Goal: Obtain resource: Download file/media

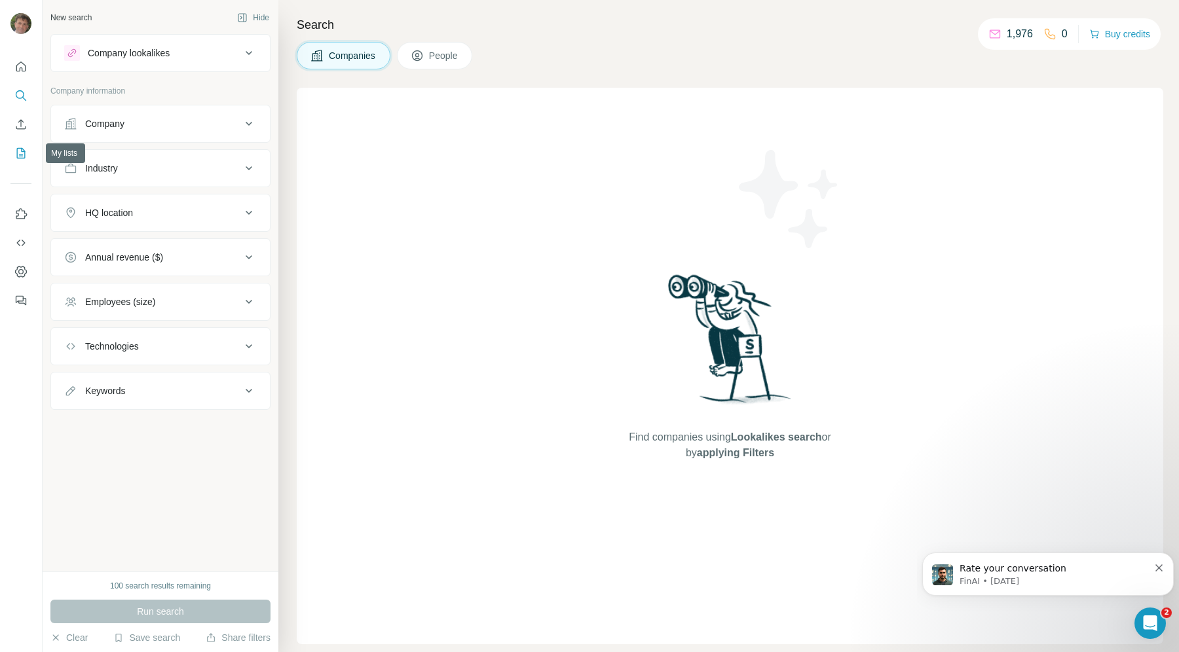
click at [24, 149] on icon "My lists" at bounding box center [21, 153] width 9 height 10
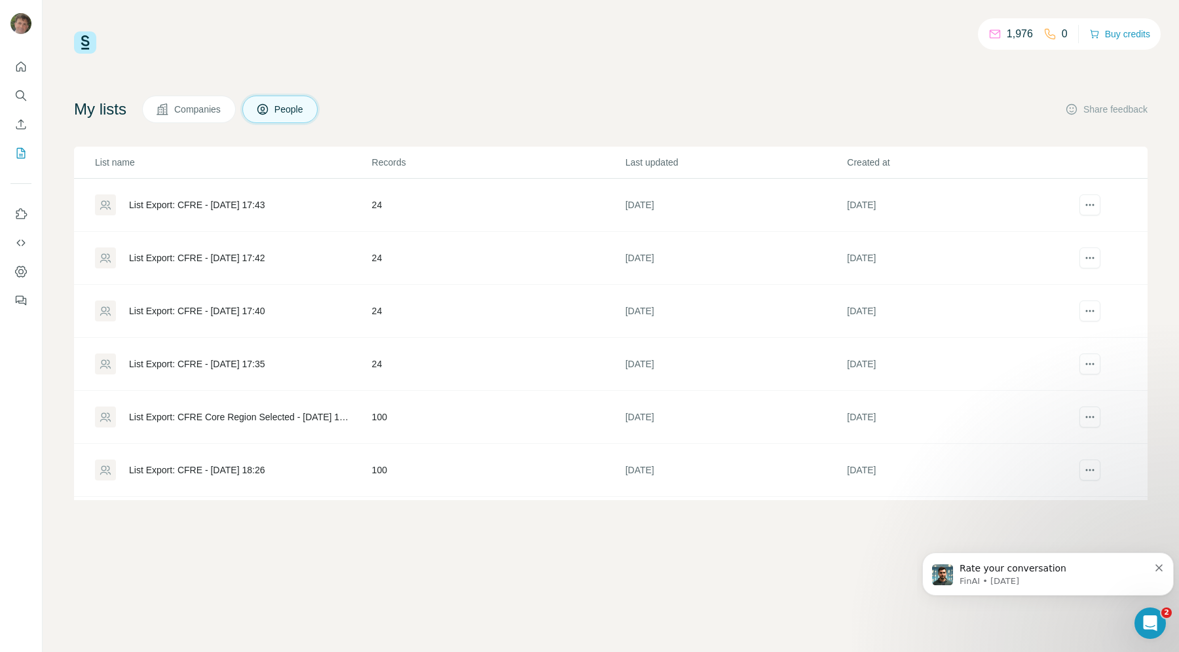
click at [250, 200] on div "List Export: CFRE - [DATE] 17:43" at bounding box center [197, 204] width 136 height 13
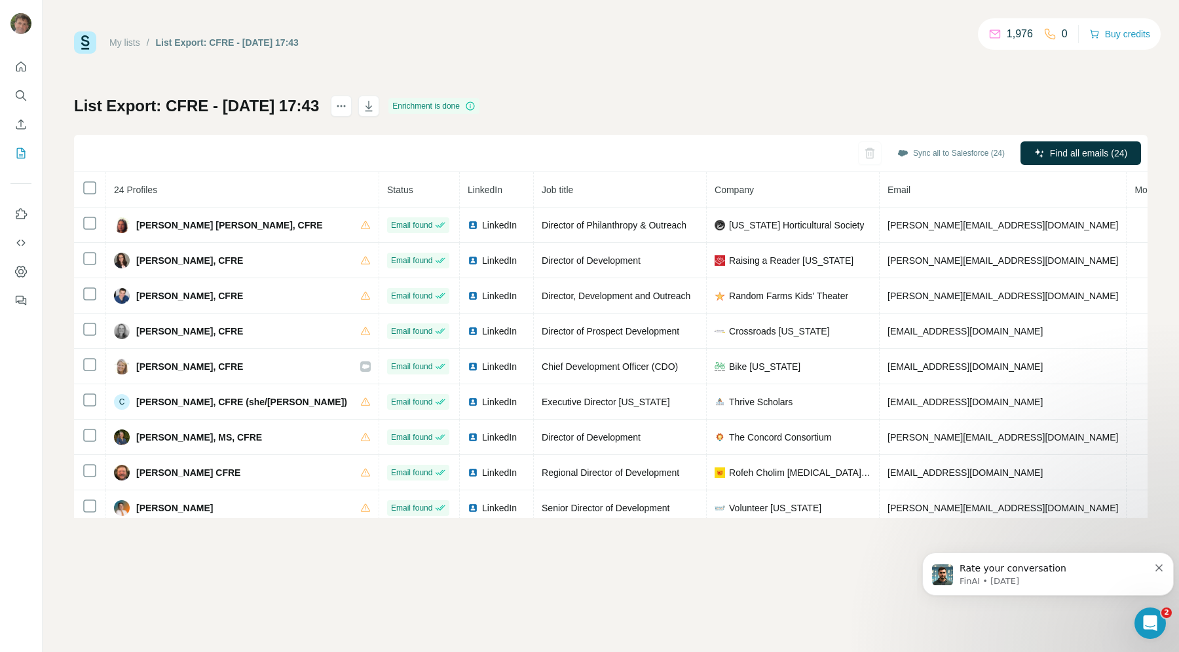
click at [375, 102] on icon "button" at bounding box center [368, 106] width 13 height 13
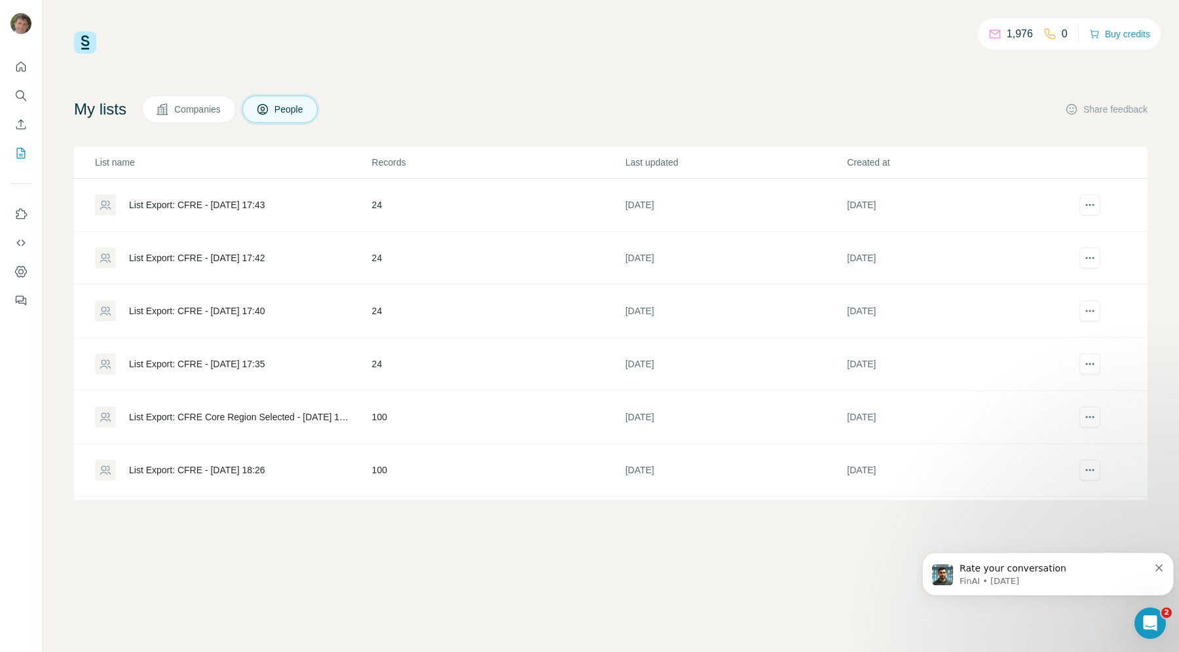
click at [241, 255] on div "List Export: CFRE - [DATE] 17:42" at bounding box center [197, 258] width 136 height 13
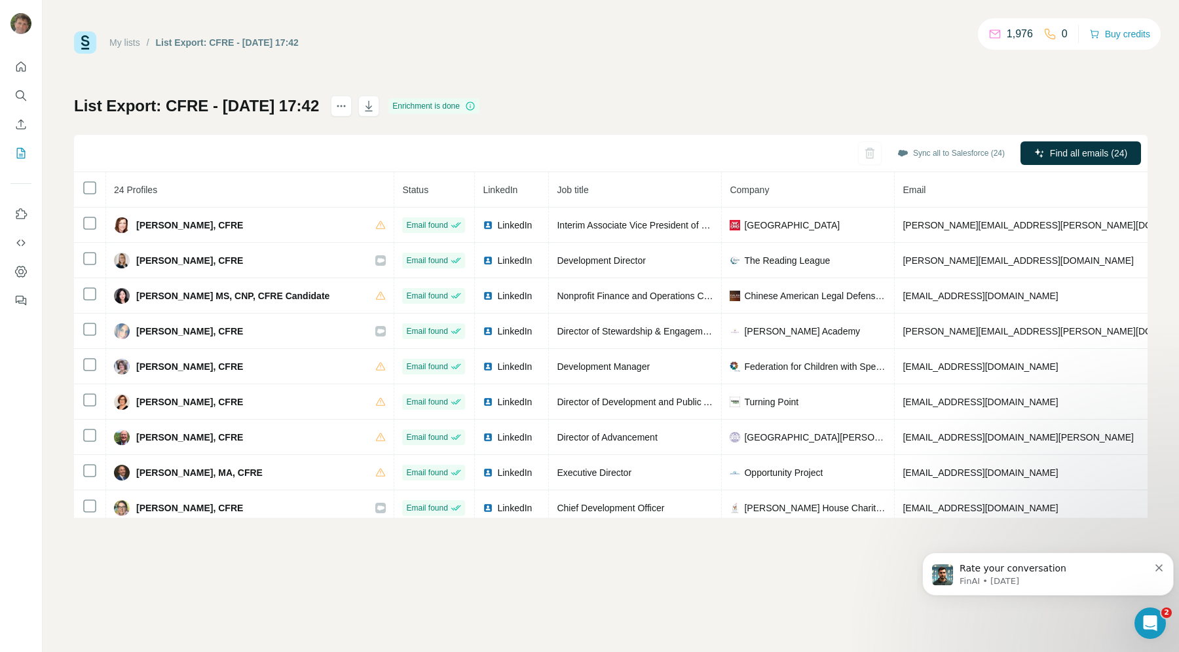
click at [375, 107] on icon "button" at bounding box center [368, 106] width 13 height 13
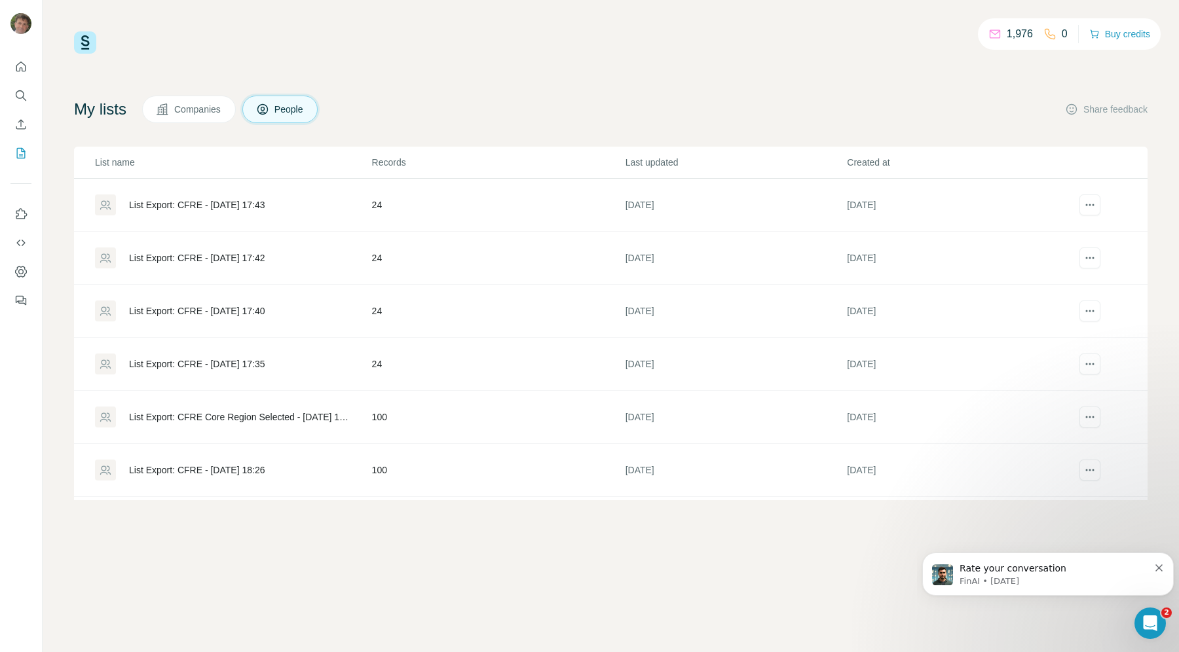
click at [265, 309] on div "List Export: CFRE - [DATE] 17:40" at bounding box center [197, 311] width 136 height 13
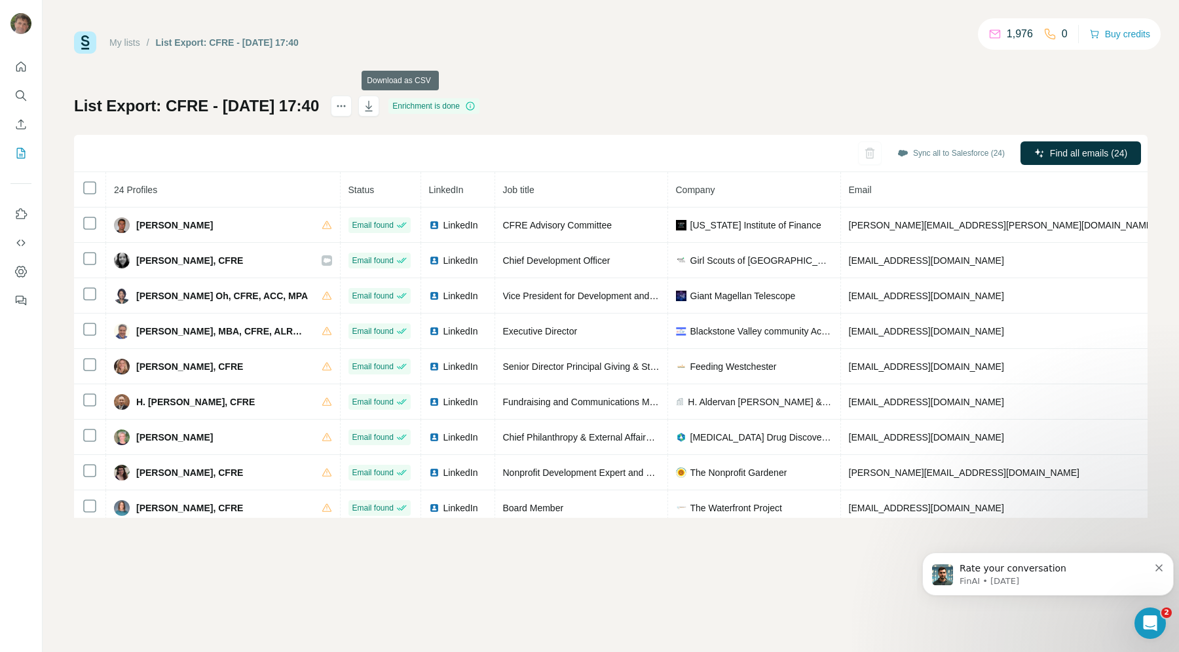
click at [375, 105] on icon "button" at bounding box center [368, 106] width 13 height 13
click at [13, 150] on button "My lists" at bounding box center [20, 153] width 21 height 24
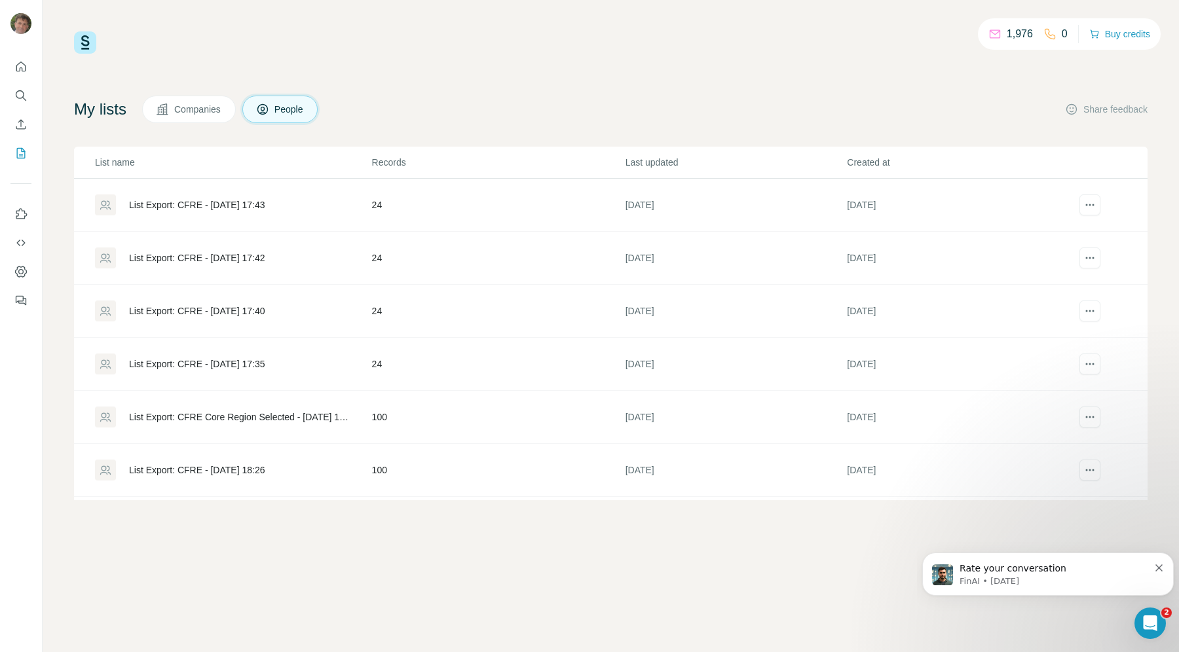
click at [214, 361] on div "List Export: CFRE - [DATE] 17:35" at bounding box center [197, 364] width 136 height 13
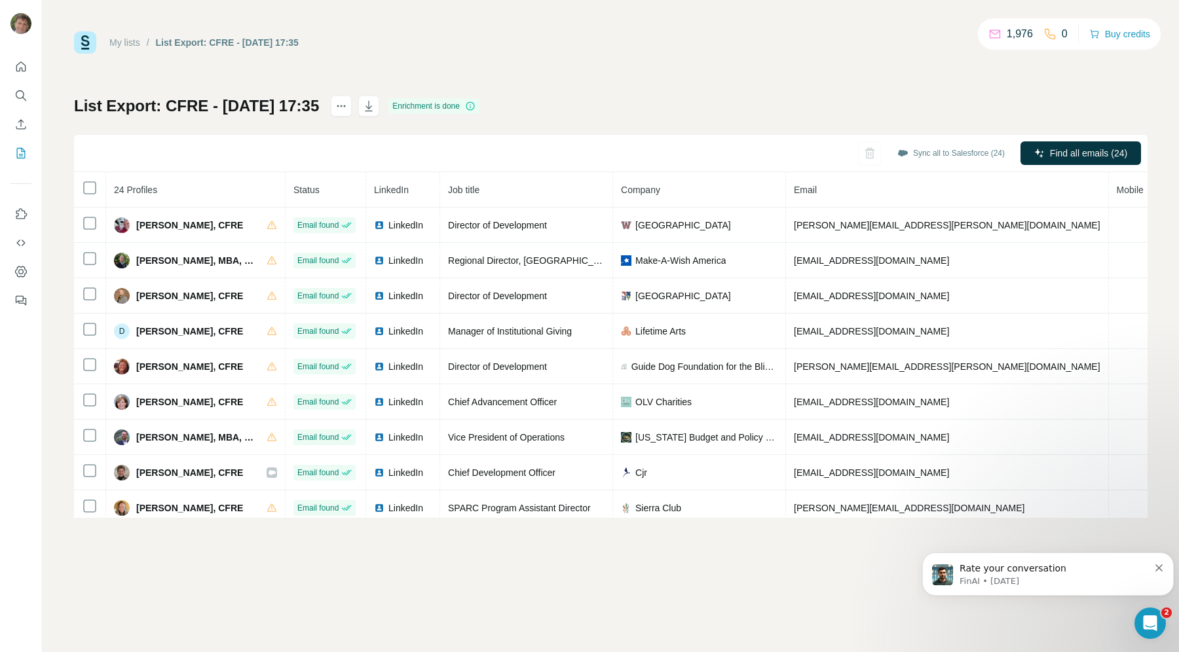
click at [375, 103] on icon "button" at bounding box center [368, 106] width 13 height 13
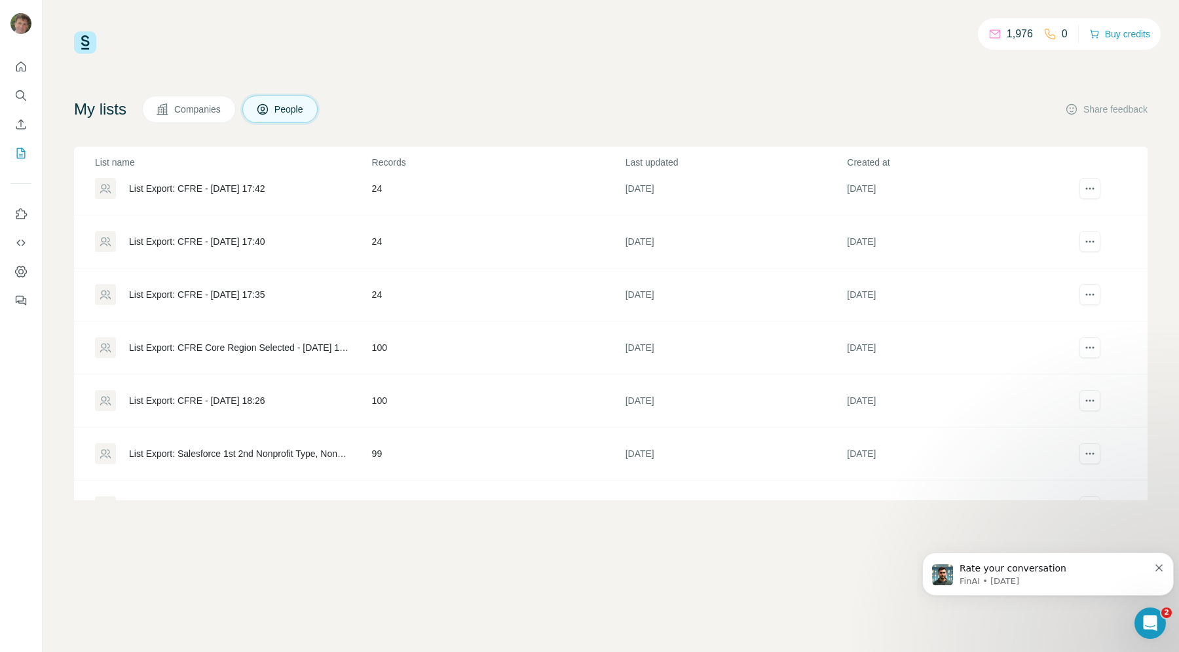
scroll to position [164, 0]
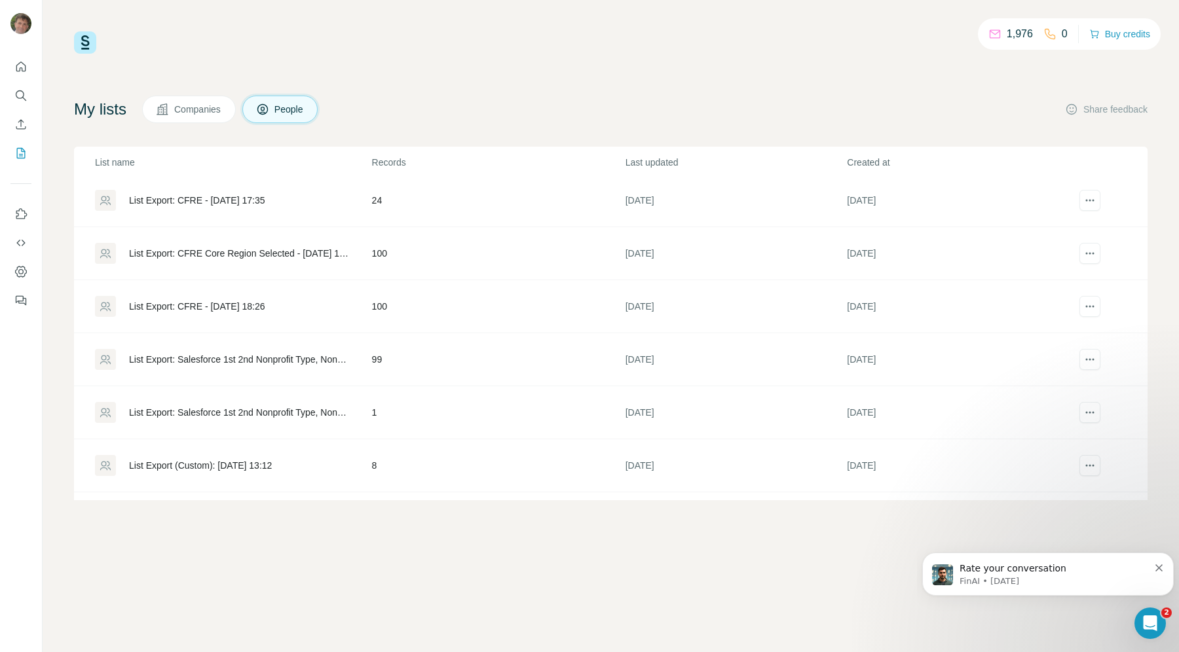
click at [292, 356] on div "List Export: Salesforce 1st 2nd Nonprofit Type, Non-Profit Industry, "Salesfore…" at bounding box center [239, 359] width 221 height 13
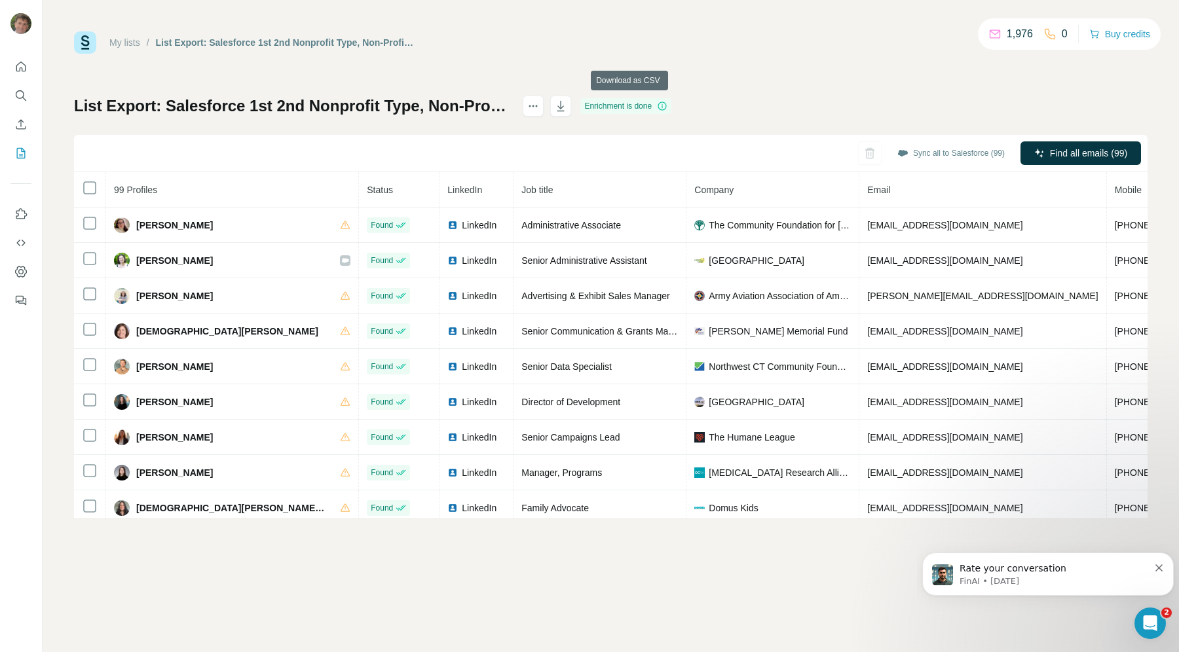
click at [567, 105] on icon "button" at bounding box center [560, 106] width 13 height 13
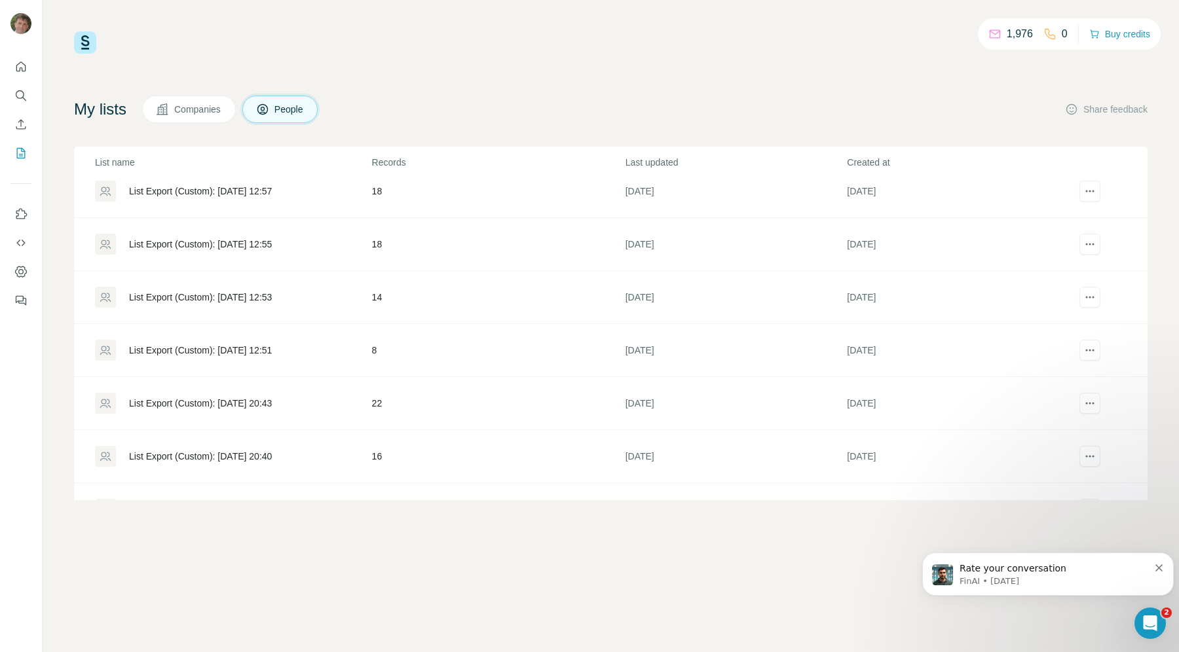
scroll to position [734, 0]
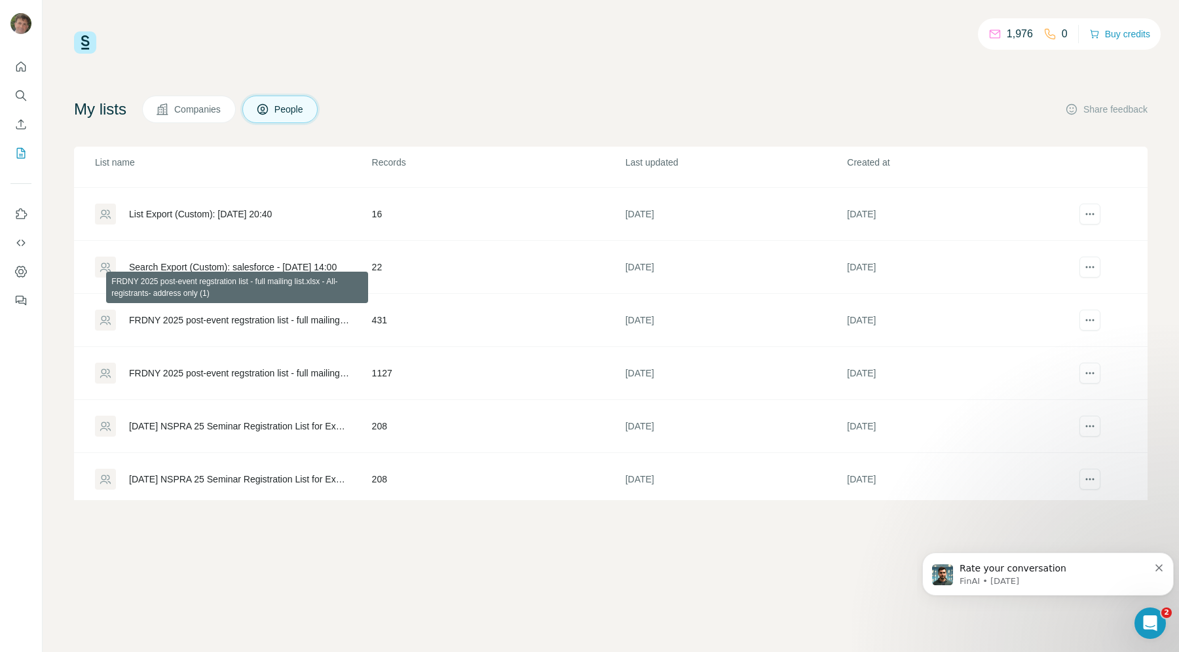
click at [244, 316] on div "FRDNY 2025 post-event regstration list - full mailing list.xlsx - All-registran…" at bounding box center [239, 320] width 221 height 13
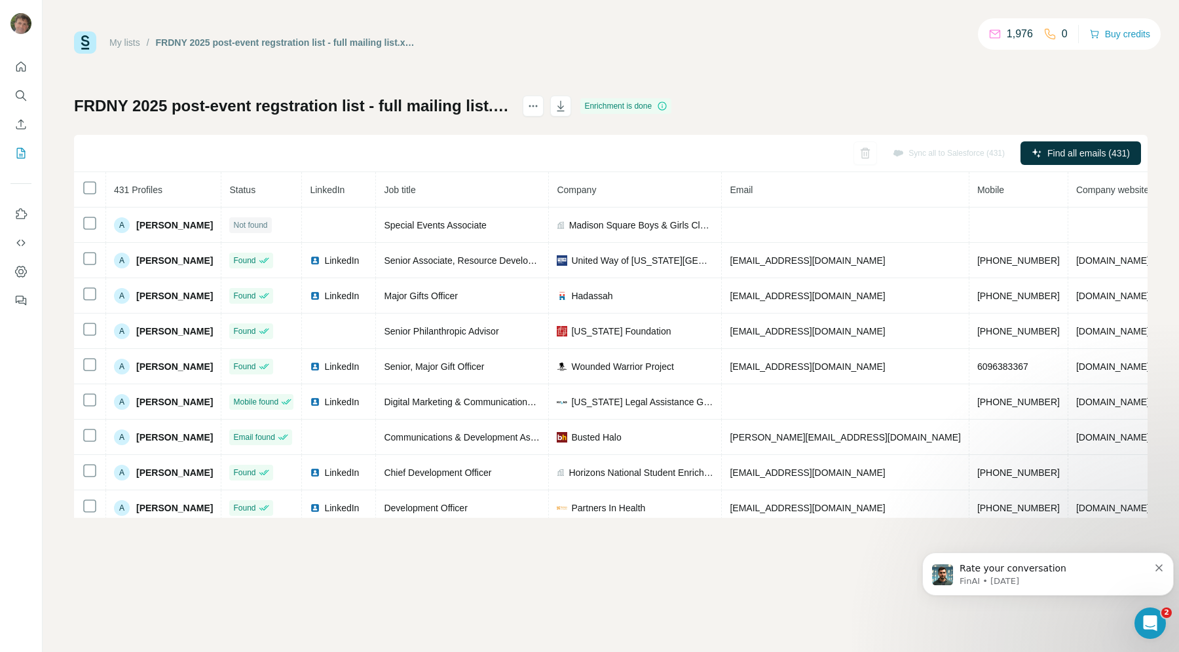
click at [567, 109] on icon "button" at bounding box center [560, 106] width 13 height 13
click at [567, 103] on icon "button" at bounding box center [560, 106] width 13 height 13
